Goal: Task Accomplishment & Management: Manage account settings

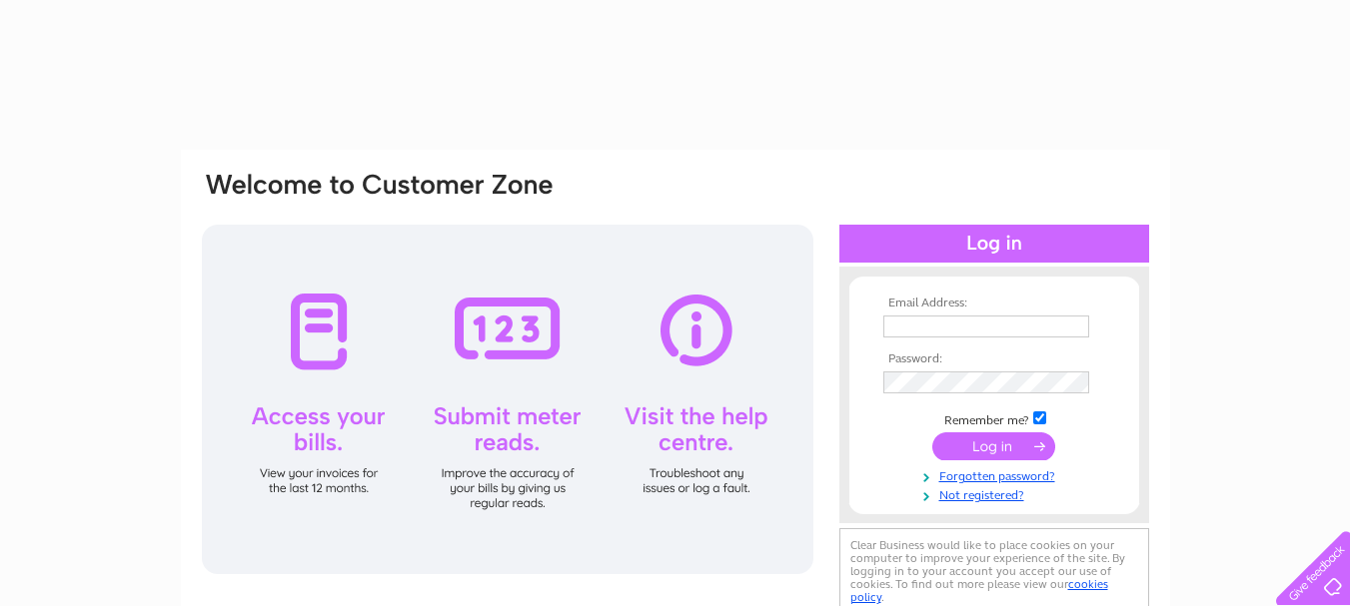
click at [969, 320] on input "text" at bounding box center [986, 327] width 206 height 22
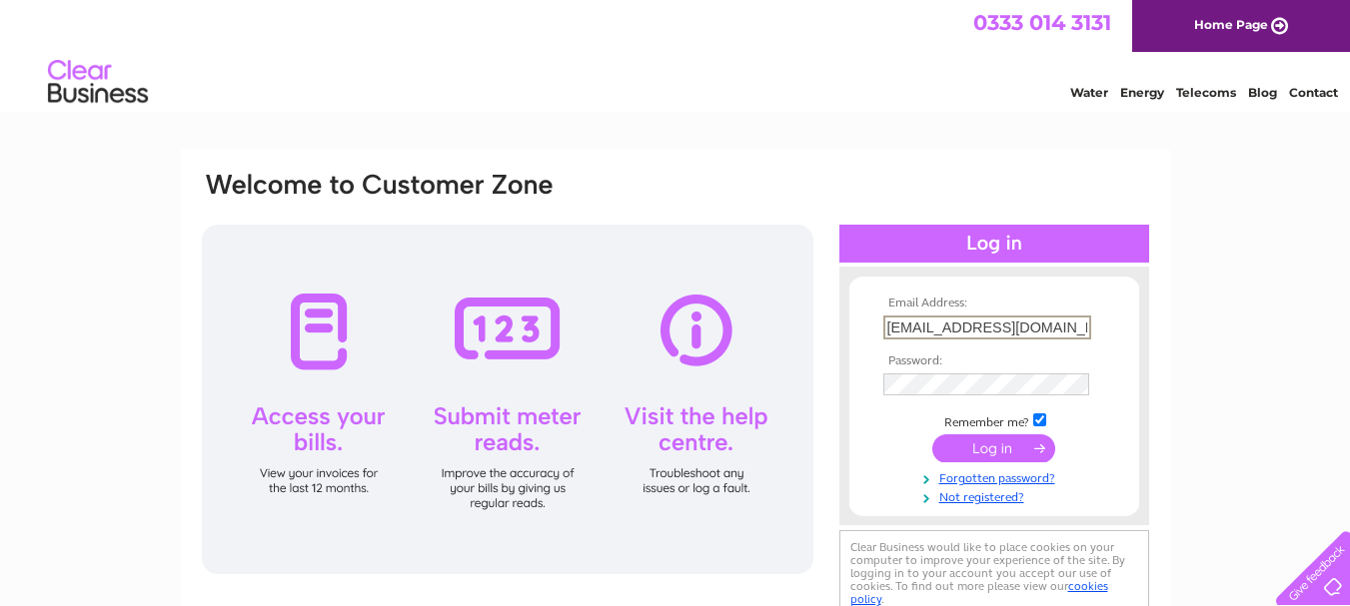
type input "accounts@stewartvent.com"
click at [932, 435] on input "submit" at bounding box center [993, 449] width 123 height 28
click at [978, 455] on input "submit" at bounding box center [993, 449] width 123 height 28
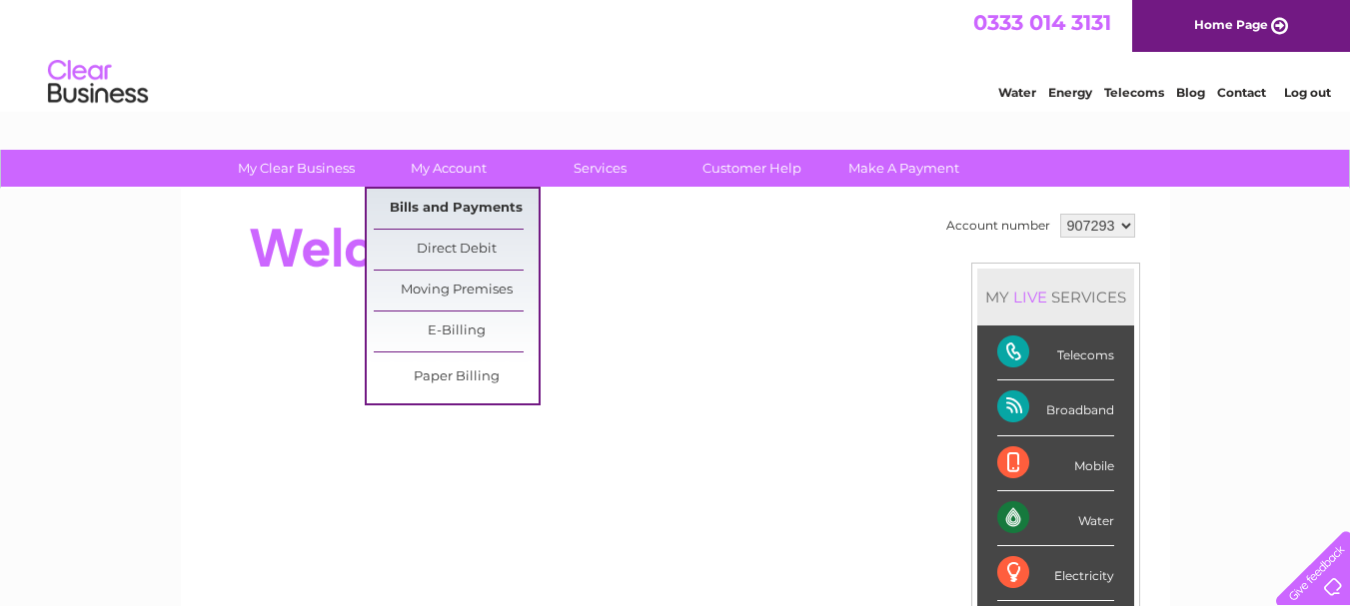
click at [454, 206] on link "Bills and Payments" at bounding box center [456, 209] width 165 height 40
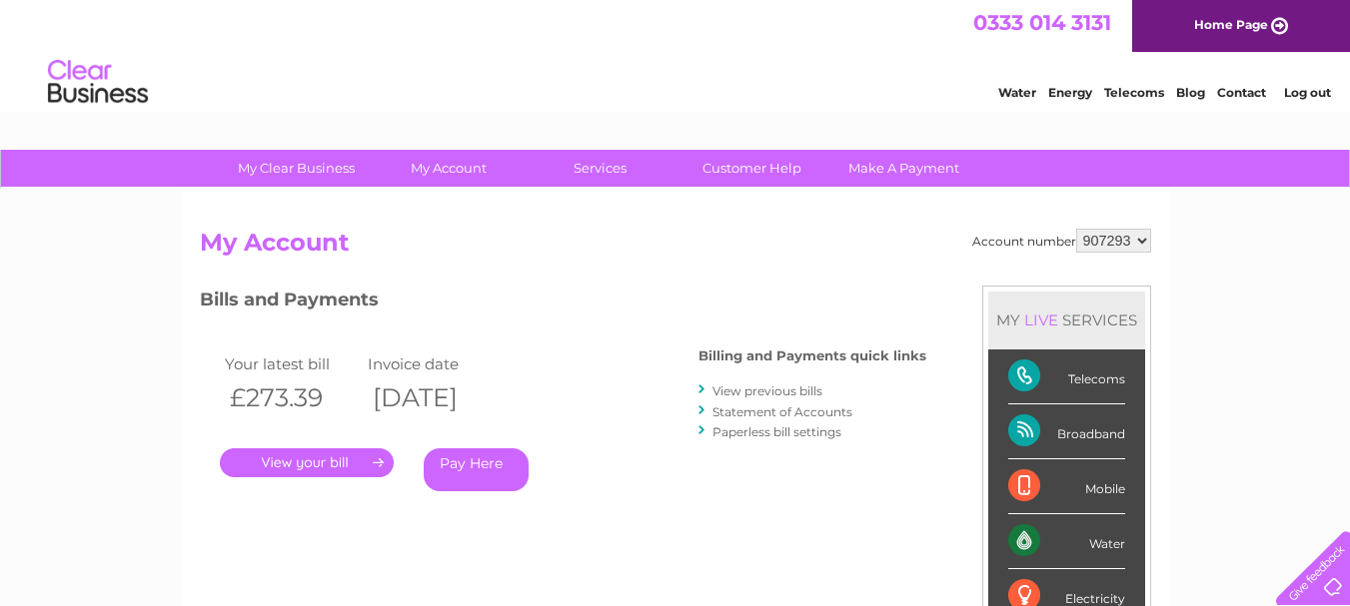
click at [304, 467] on link "." at bounding box center [307, 463] width 174 height 29
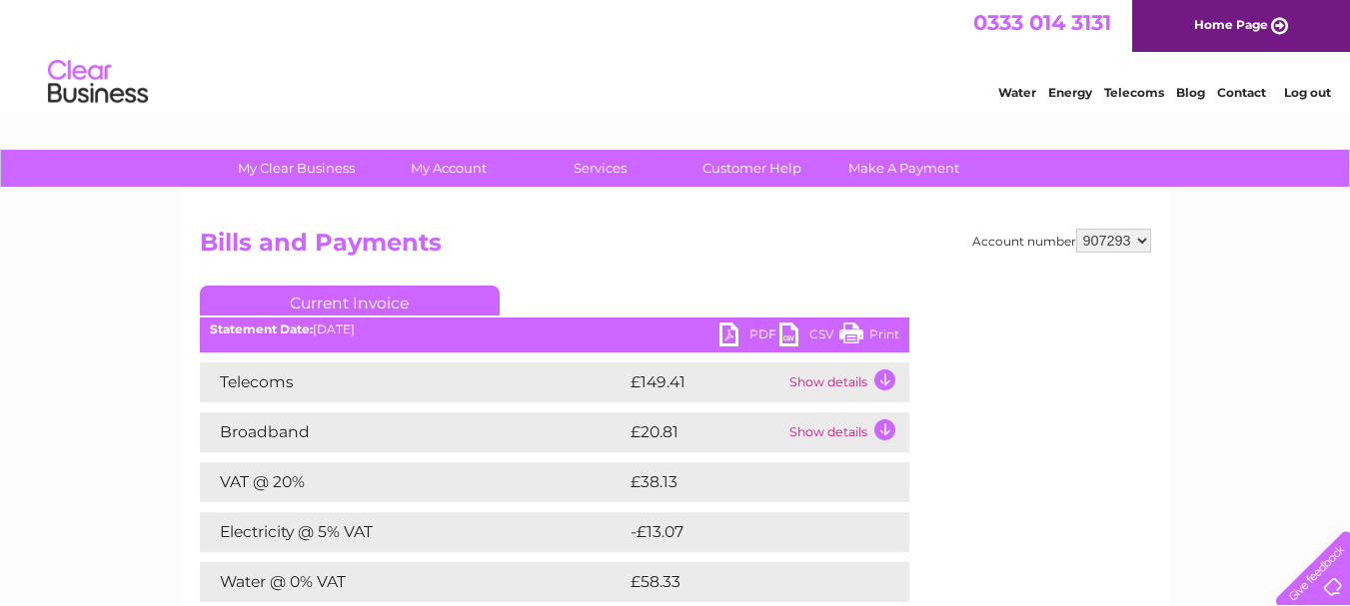
click at [759, 333] on link "PDF" at bounding box center [749, 337] width 60 height 29
click at [1309, 97] on link "Log out" at bounding box center [1307, 92] width 47 height 15
